Goal: Complete application form

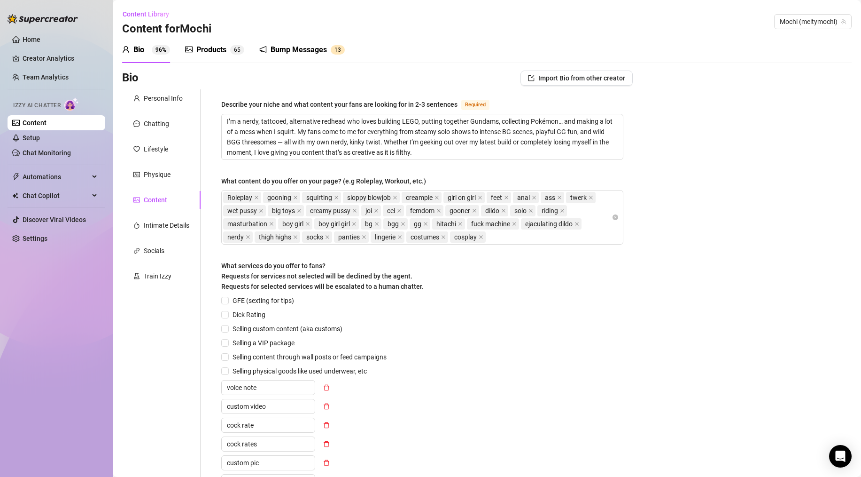
scroll to position [298, 0]
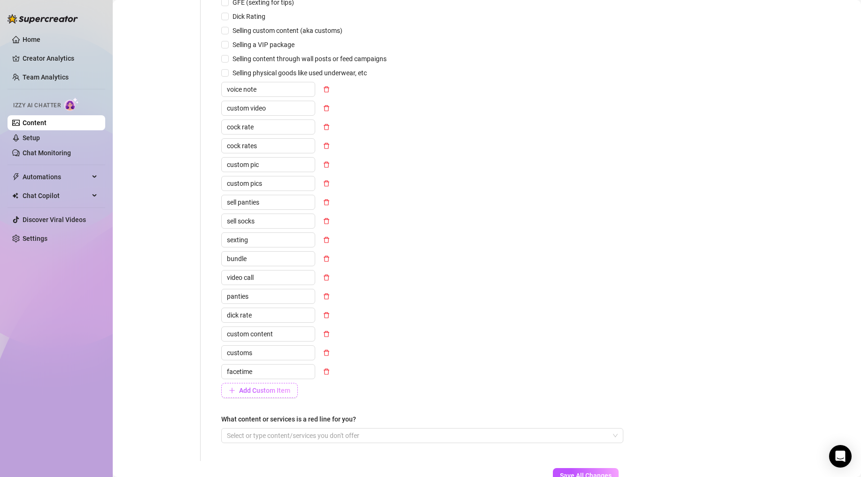
click at [261, 392] on span "Add Custom Item" at bounding box center [264, 390] width 51 height 8
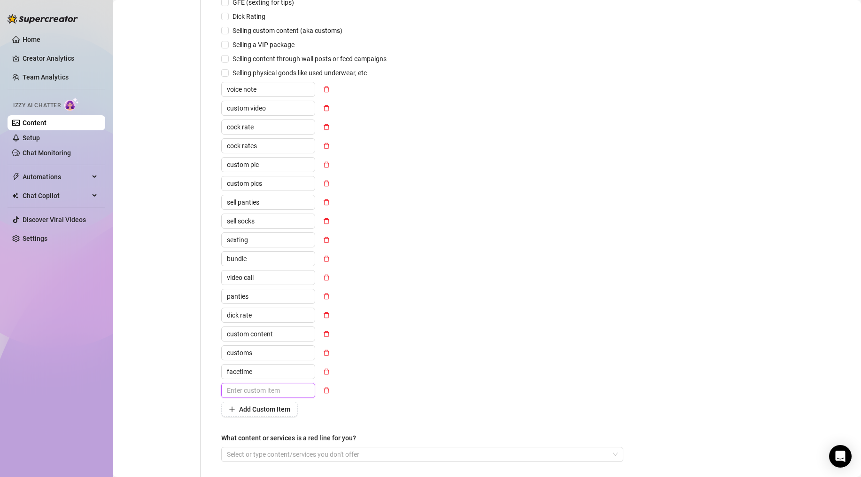
click at [262, 390] on input "text" at bounding box center [268, 390] width 94 height 15
type input "phone call"
click at [428, 378] on div "GFE (sexting for tips) Dick Rating Selling custom content (aka customs) Selling…" at bounding box center [422, 206] width 402 height 419
drag, startPoint x: 259, startPoint y: 371, endPoint x: 190, endPoint y: 364, distance: 69.4
click at [210, 366] on div "Describe your niche and what content your fans are looking for in 2-3 sentences…" at bounding box center [417, 135] width 432 height 688
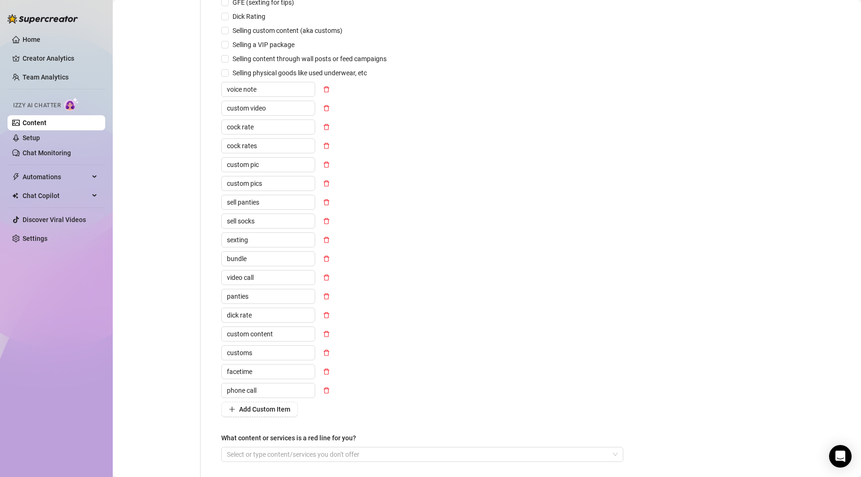
click at [188, 364] on div "Personal Info Chatting Lifestyle Physique Content Intimate Details Socials Trai…" at bounding box center [161, 135] width 78 height 688
click at [261, 409] on span "Add Custom Item" at bounding box center [264, 409] width 51 height 8
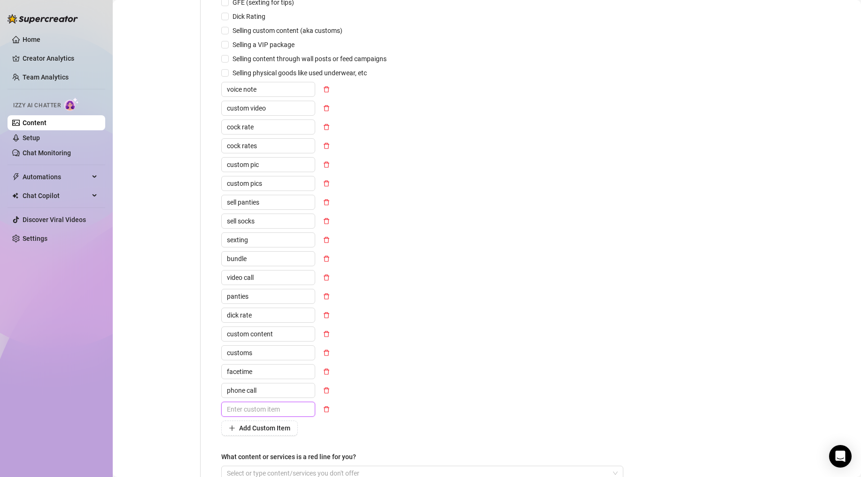
click at [261, 409] on input "text" at bounding box center [268, 408] width 94 height 15
type input "snapchat"
click at [418, 349] on div "GFE (sexting for tips) Dick Rating Selling custom content (aka customs) Selling…" at bounding box center [422, 216] width 402 height 438
click at [254, 429] on span "Add Custom Item" at bounding box center [264, 428] width 51 height 8
click at [252, 427] on input "text" at bounding box center [268, 427] width 94 height 15
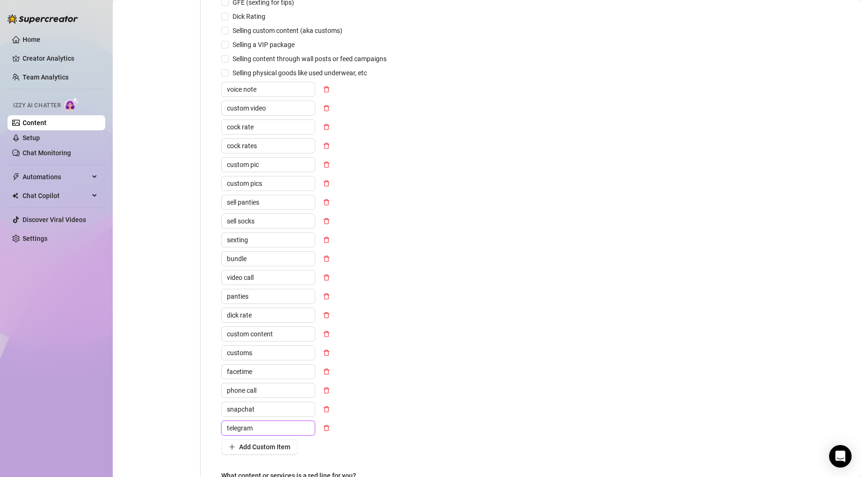
type input "telegram"
click at [399, 401] on div "GFE (sexting for tips) Dick Rating Selling custom content (aka customs) Selling…" at bounding box center [422, 225] width 402 height 457
click at [260, 447] on span "Add Custom Item" at bounding box center [264, 447] width 51 height 8
click at [282, 447] on input "text" at bounding box center [268, 446] width 94 height 15
type input "rate"
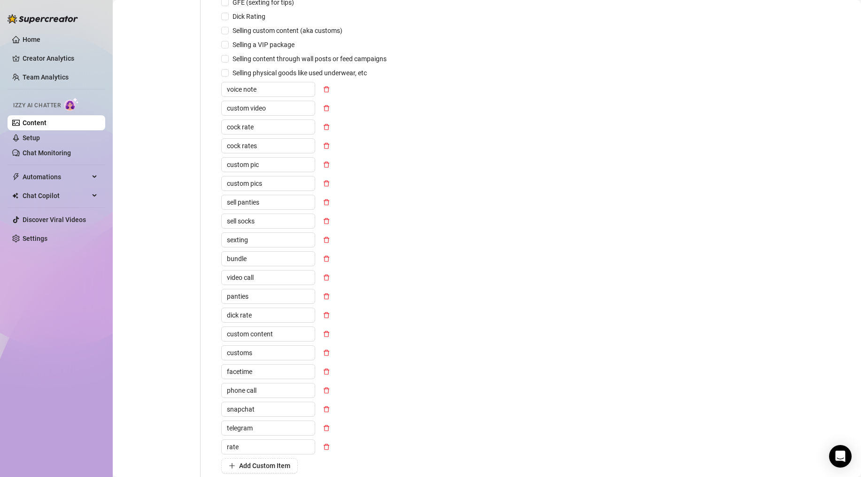
click at [429, 391] on div "GFE (sexting for tips) Dick Rating Selling custom content (aka customs) Selling…" at bounding box center [422, 235] width 402 height 476
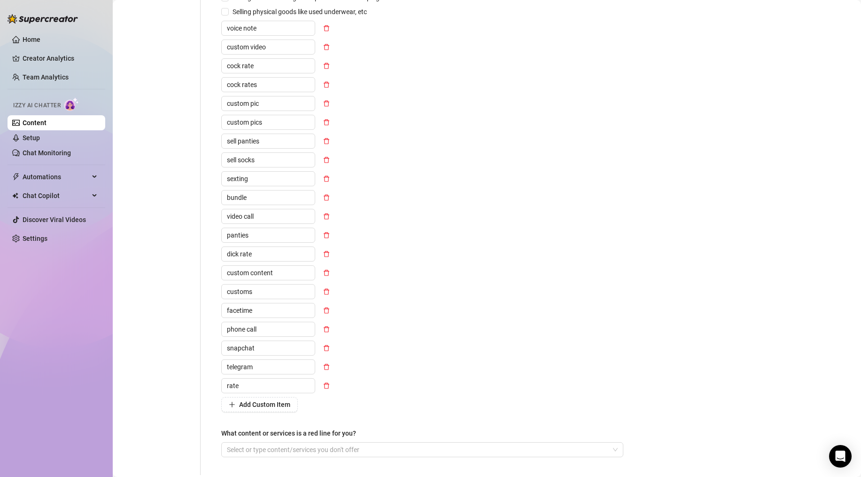
scroll to position [365, 0]
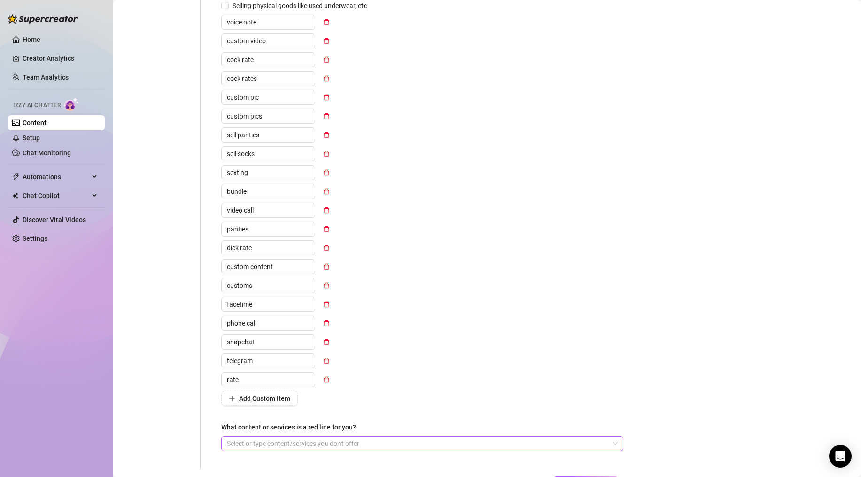
click at [345, 445] on div at bounding box center [417, 443] width 389 height 13
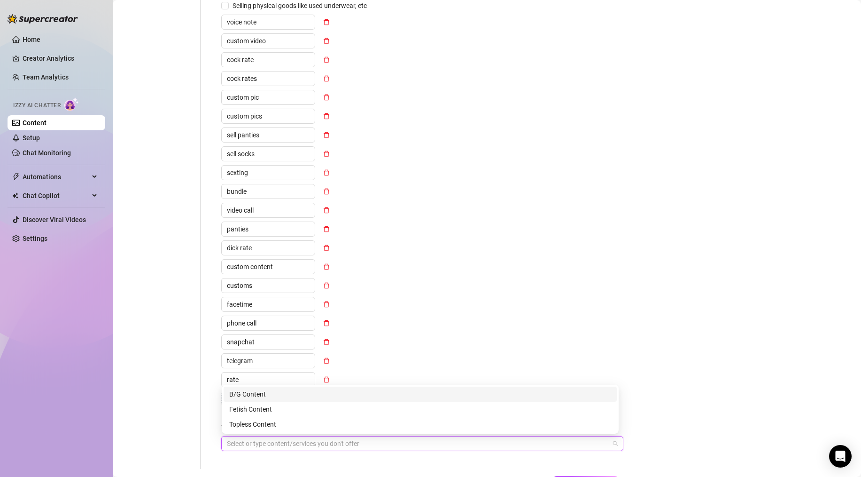
click at [497, 324] on div "GFE (sexting for tips) Dick Rating Selling custom content (aka customs) Selling…" at bounding box center [422, 168] width 402 height 476
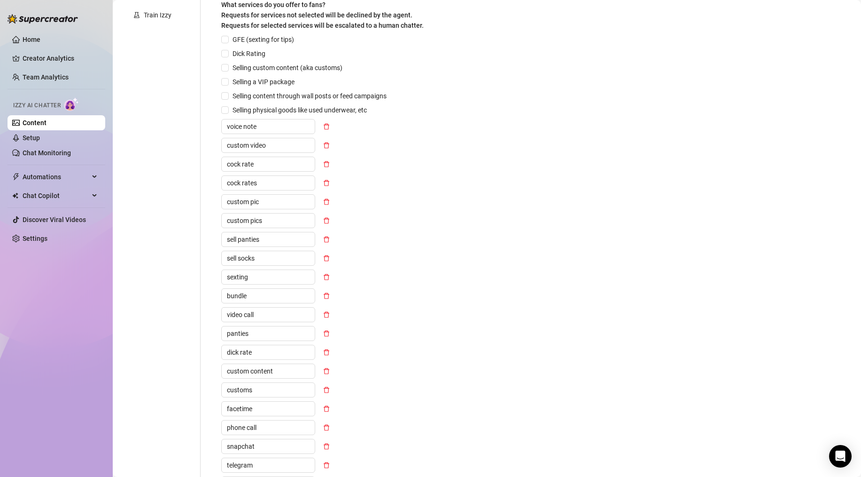
scroll to position [289, 0]
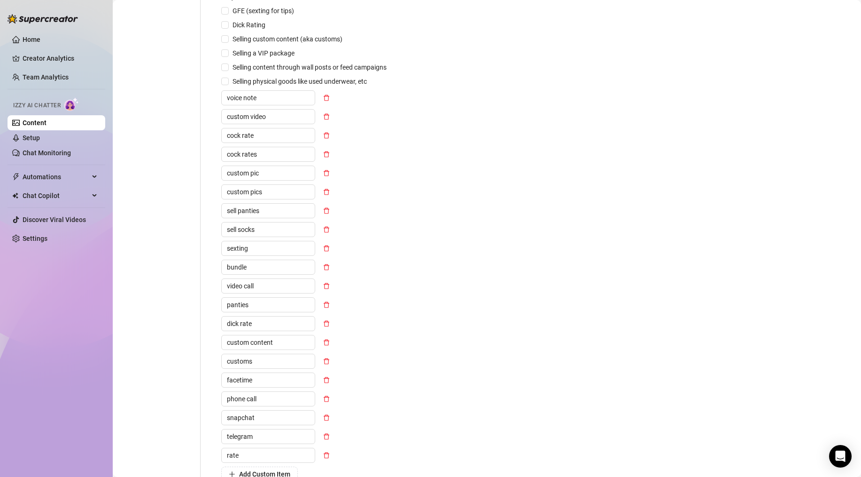
click at [520, 323] on div "GFE (sexting for tips) Dick Rating Selling custom content (aka customs) Selling…" at bounding box center [422, 244] width 402 height 476
